Goal: Task Accomplishment & Management: Manage account settings

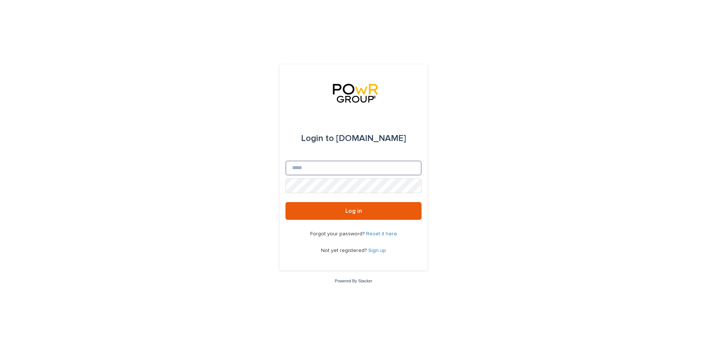
click at [346, 168] on input "Email" at bounding box center [354, 168] width 136 height 15
click at [286, 202] on button "Log in" at bounding box center [354, 211] width 136 height 18
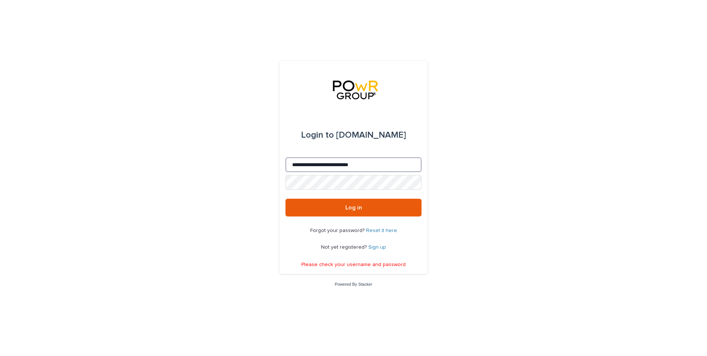
drag, startPoint x: 301, startPoint y: 163, endPoint x: 314, endPoint y: 165, distance: 13.1
click at [301, 163] on input "**********" at bounding box center [354, 164] width 136 height 15
type input "**********"
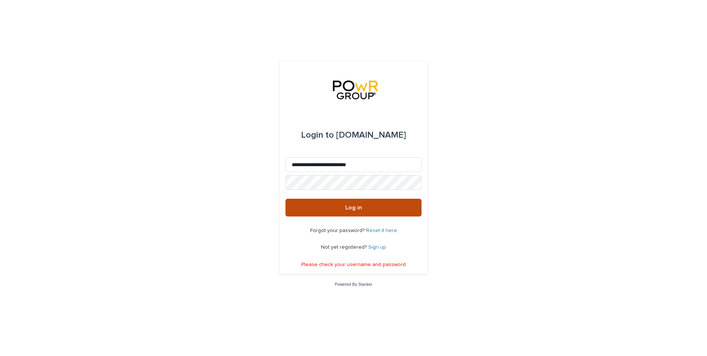
click at [360, 209] on span "Log in" at bounding box center [354, 208] width 17 height 6
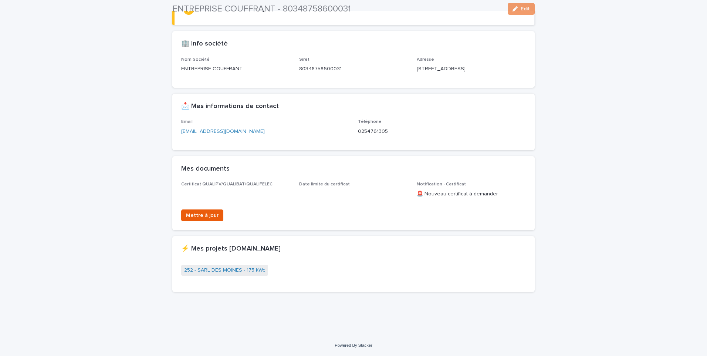
scroll to position [90, 0]
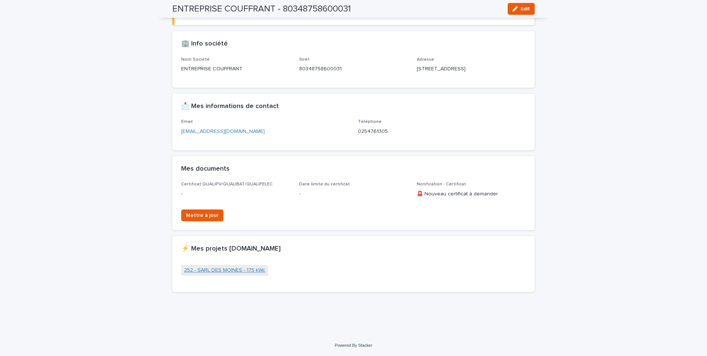
click at [218, 270] on link "252 - SARL DES MOINES - 175 kWc" at bounding box center [224, 270] width 81 height 8
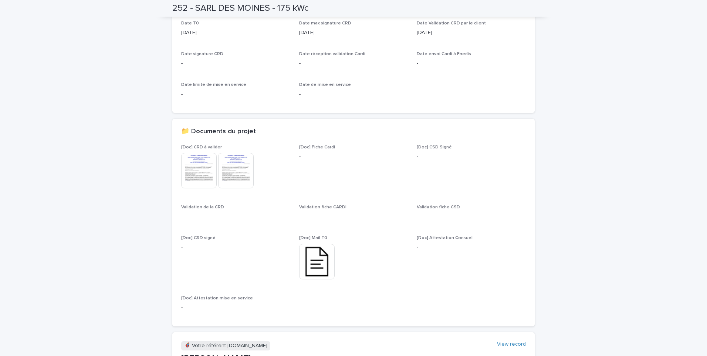
scroll to position [259, 0]
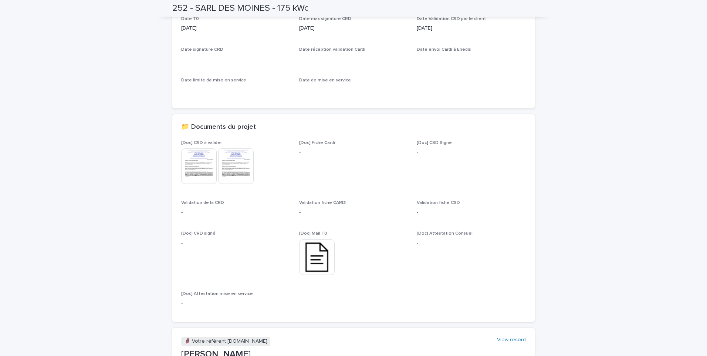
click at [198, 168] on img at bounding box center [199, 166] width 36 height 36
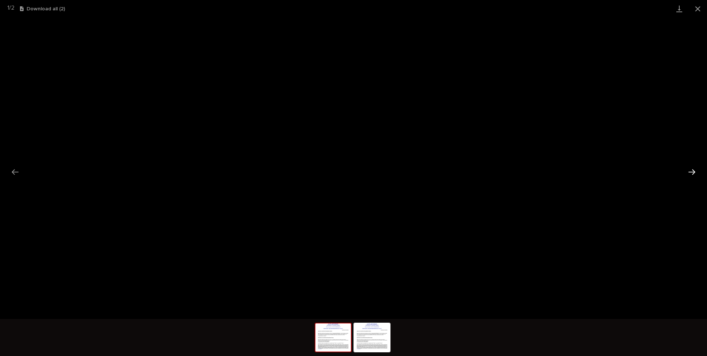
click at [693, 169] on button "Next slide" at bounding box center [693, 172] width 16 height 14
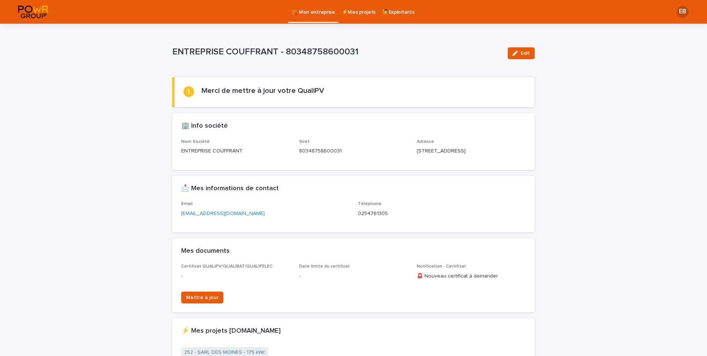
click at [362, 11] on p "⚡Mes projets" at bounding box center [359, 8] width 34 height 16
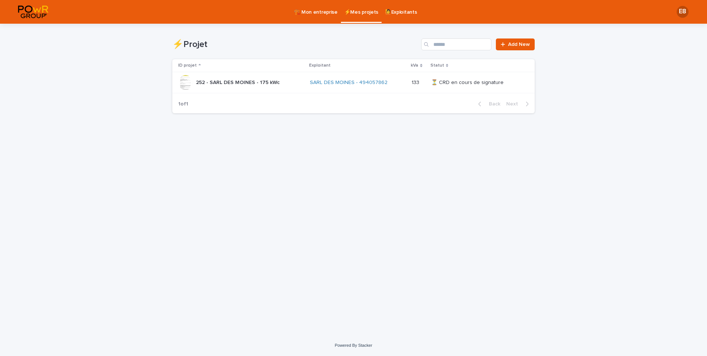
click at [401, 12] on p "🙋Exploitants" at bounding box center [401, 8] width 32 height 16
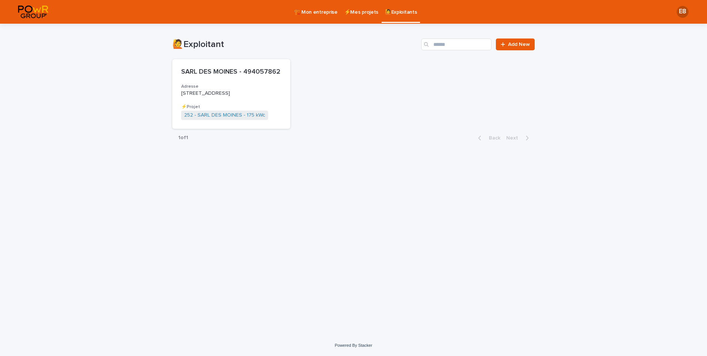
click at [360, 13] on p "⚡Mes projets" at bounding box center [361, 8] width 34 height 16
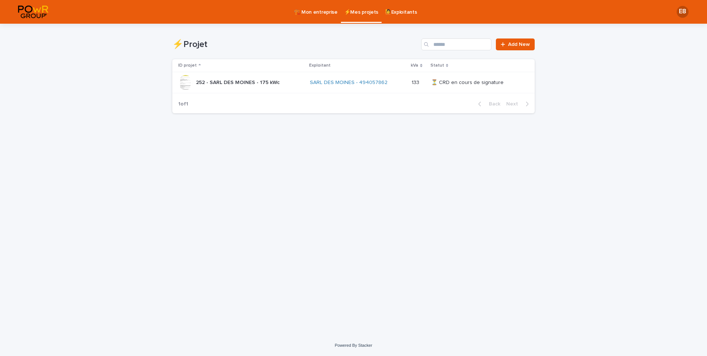
click at [323, 12] on p "🏗️ Mon entreprise" at bounding box center [316, 8] width 44 height 16
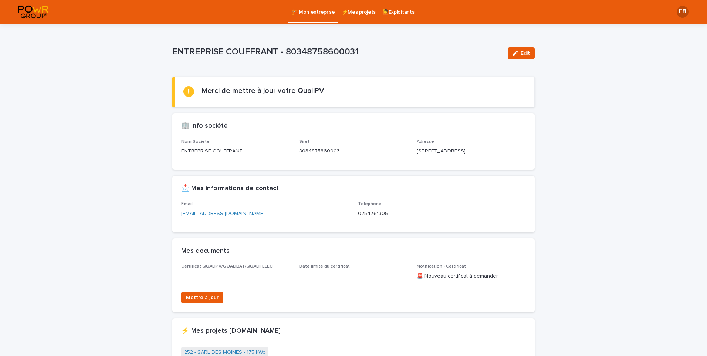
click at [166, 13] on div "🏗️ Mon entreprise ⚡Mes projets 🙋Exploitants" at bounding box center [359, 12] width 612 height 24
click at [360, 52] on p "ENTREPRISE COUFFRANT - 80348758600031" at bounding box center [337, 52] width 330 height 11
